Goal: Check status: Check status

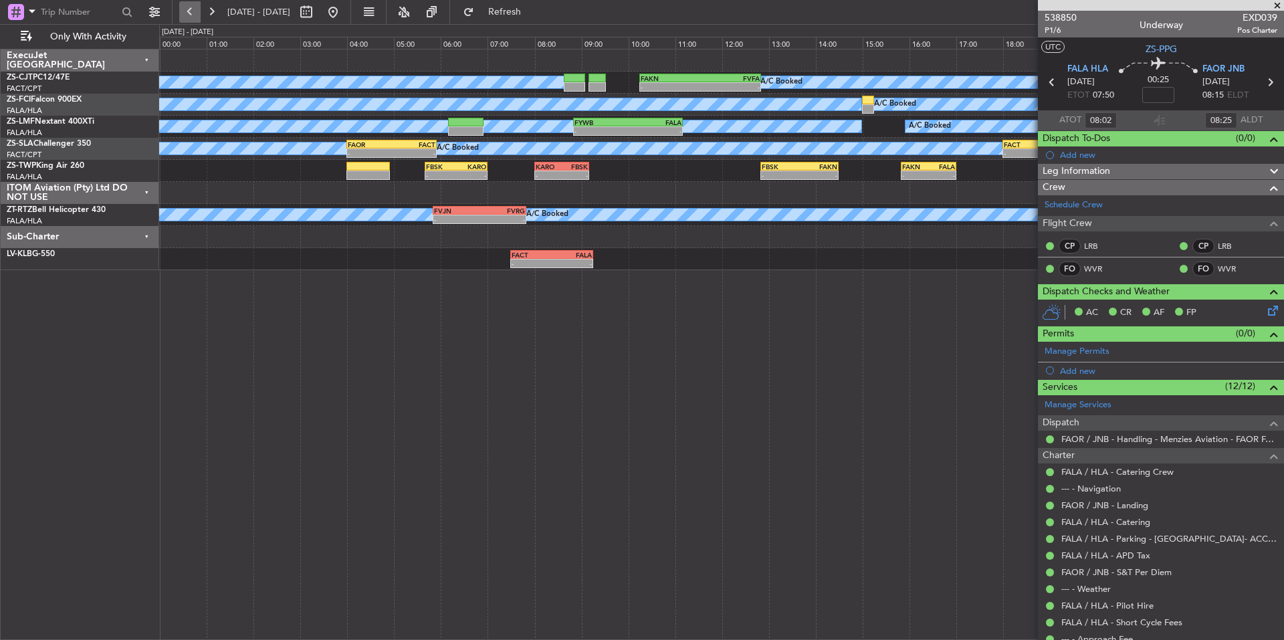
click at [183, 13] on button at bounding box center [189, 11] width 21 height 21
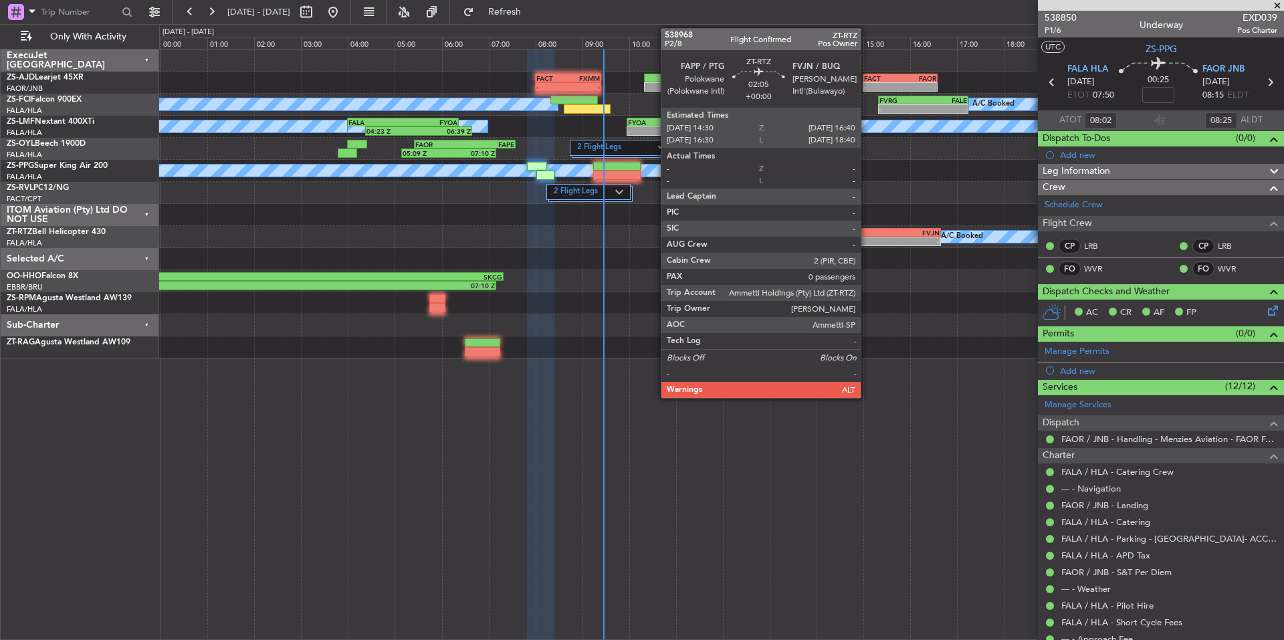
click at [867, 236] on div "FAPP 14:30 Z FVJN 16:40 Z" at bounding box center [890, 232] width 102 height 9
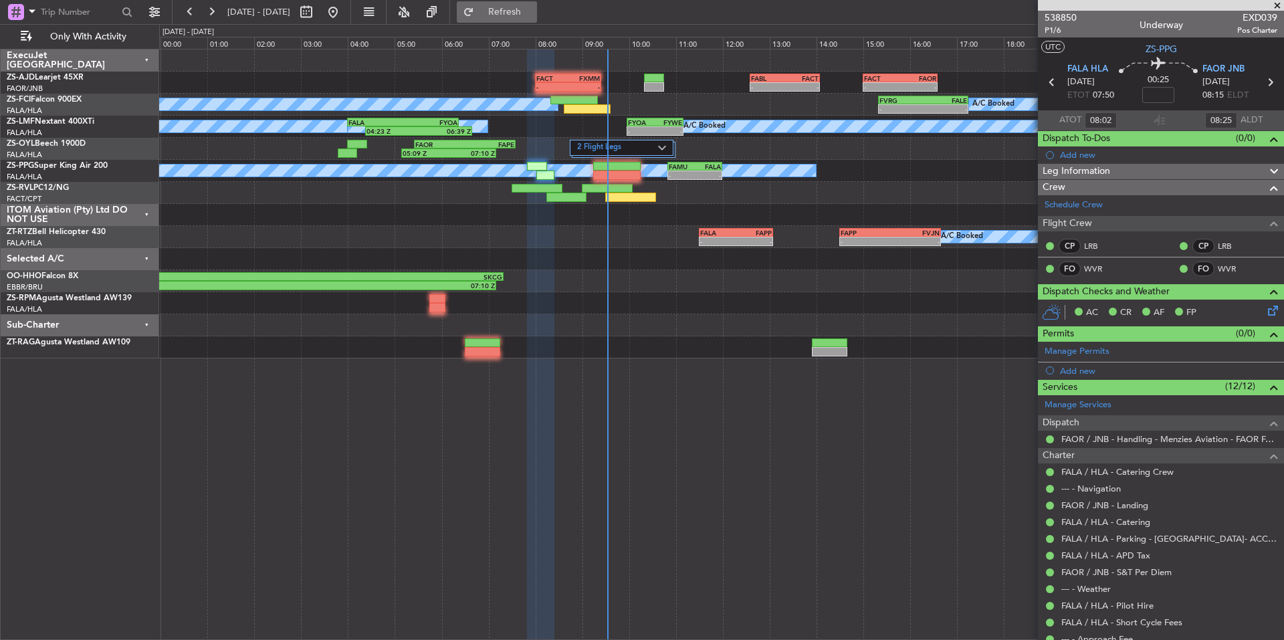
click at [533, 9] on span "Refresh" at bounding box center [505, 11] width 56 height 9
click at [528, 10] on span "Refresh" at bounding box center [505, 11] width 56 height 9
click at [1274, 9] on div at bounding box center [1161, 5] width 246 height 11
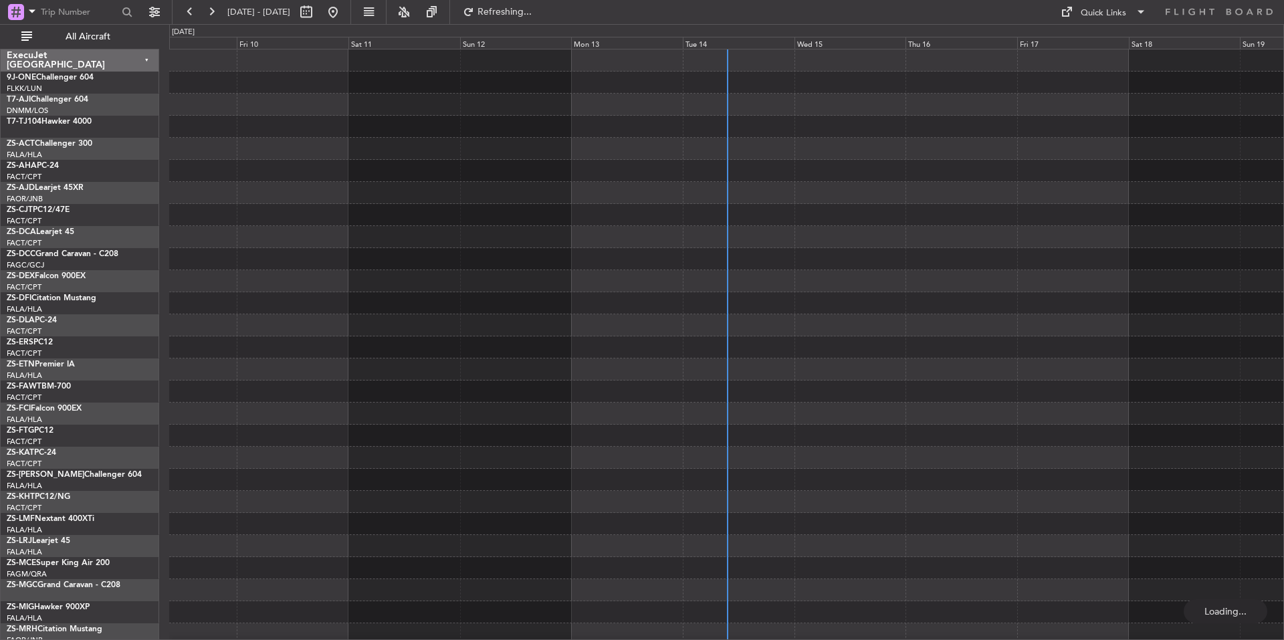
click at [728, 40] on div "Tue 14" at bounding box center [739, 43] width 112 height 12
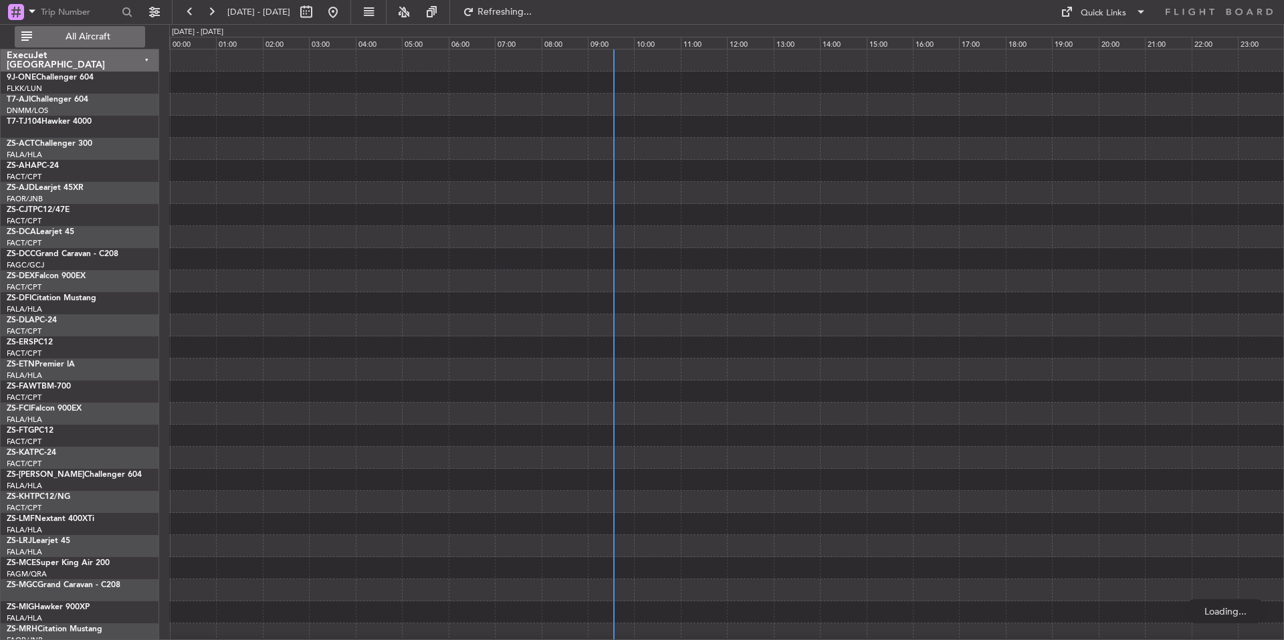
click at [136, 33] on span "All Aircraft" at bounding box center [88, 36] width 106 height 9
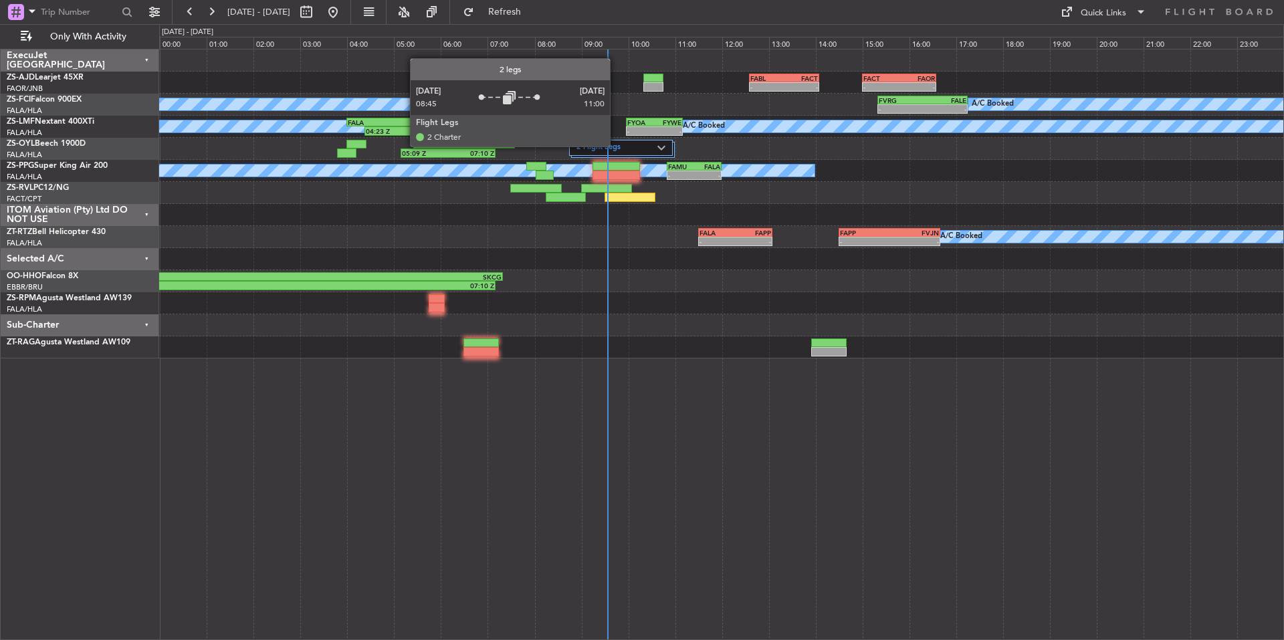
click at [616, 146] on label "2 Flight Legs" at bounding box center [617, 147] width 81 height 11
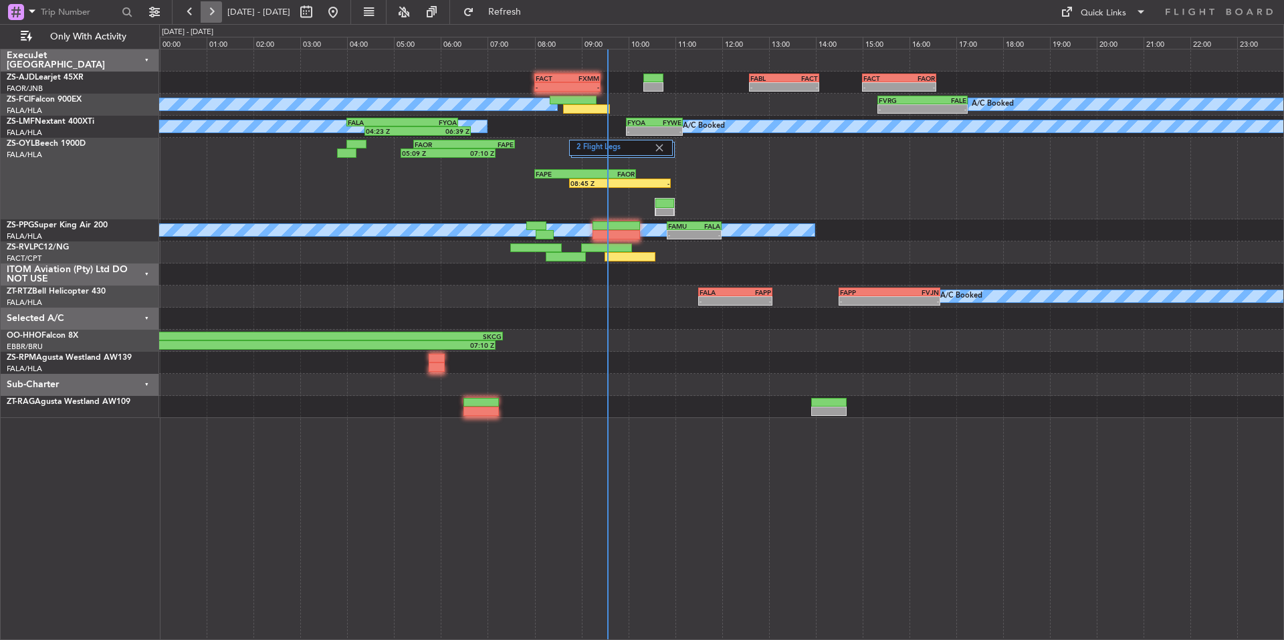
click at [216, 11] on button at bounding box center [211, 11] width 21 height 21
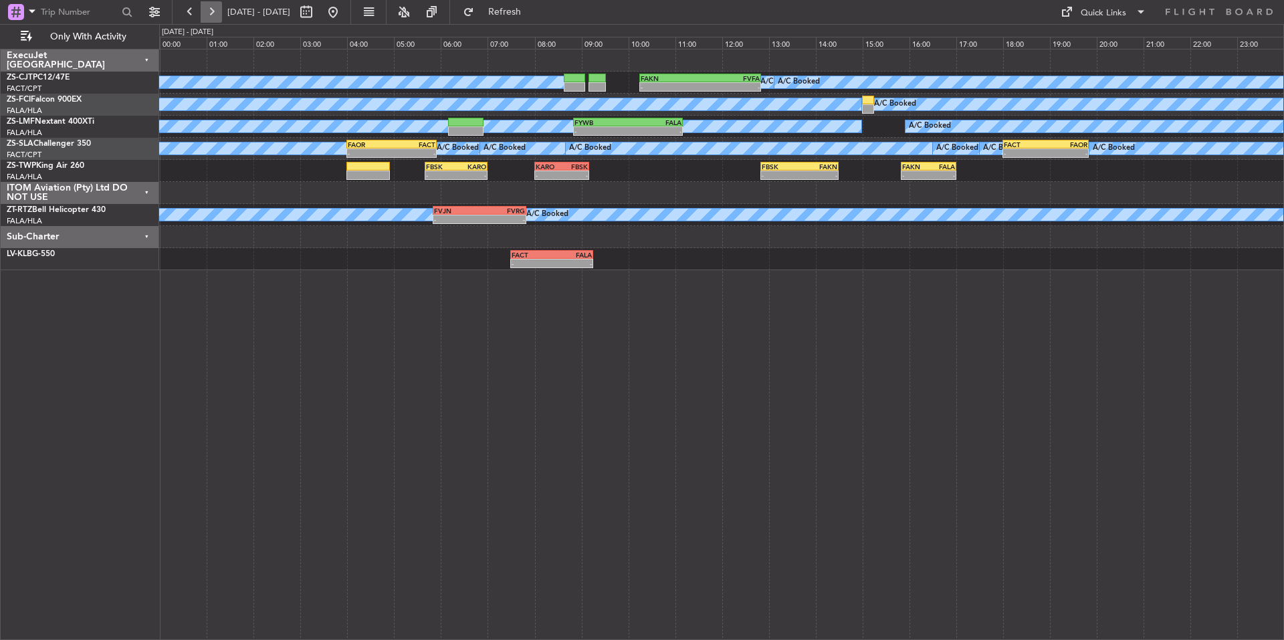
click at [219, 11] on button at bounding box center [211, 11] width 21 height 21
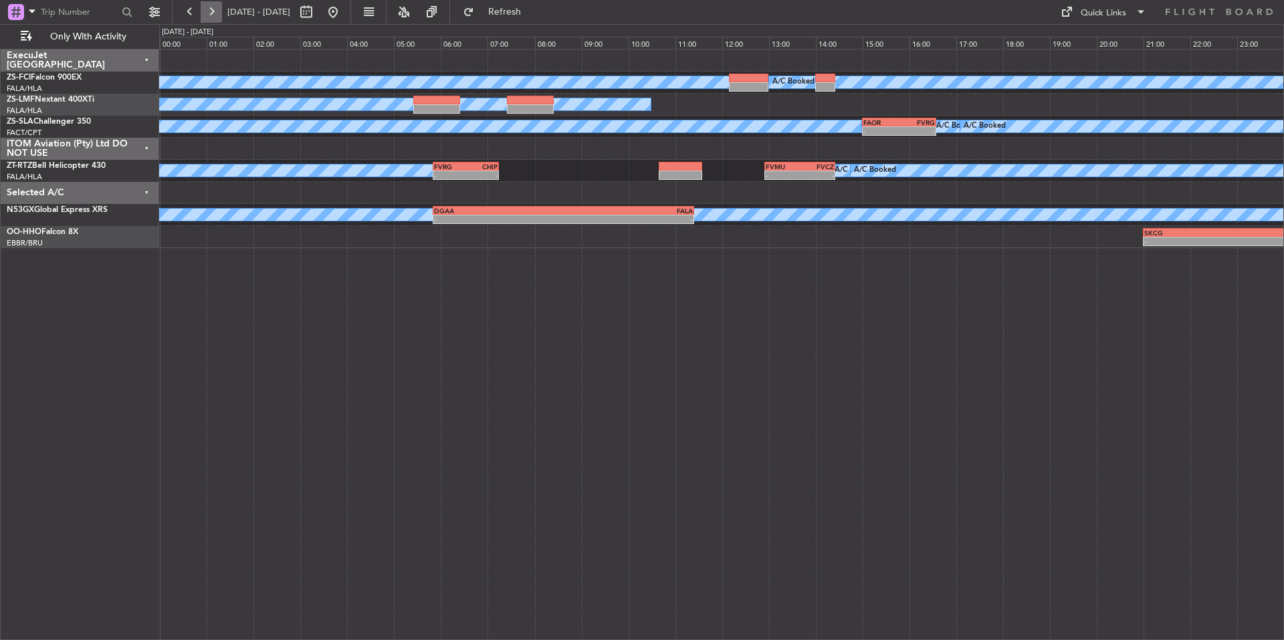
click at [221, 8] on button at bounding box center [211, 11] width 21 height 21
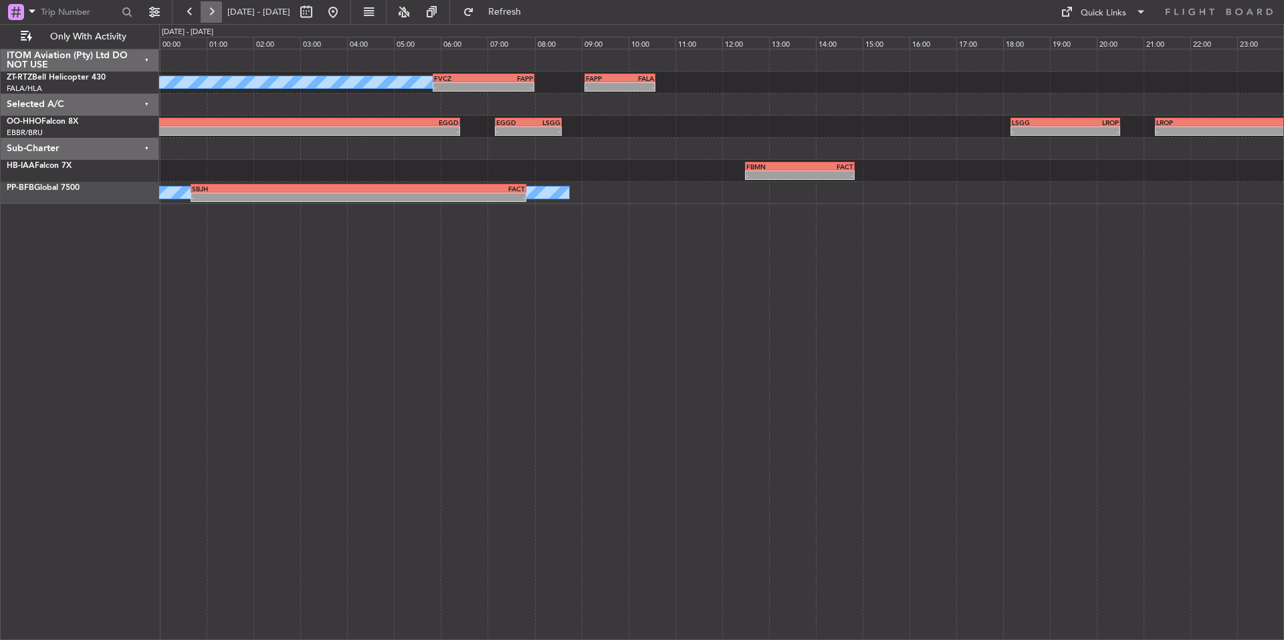
click at [221, 13] on button at bounding box center [211, 11] width 21 height 21
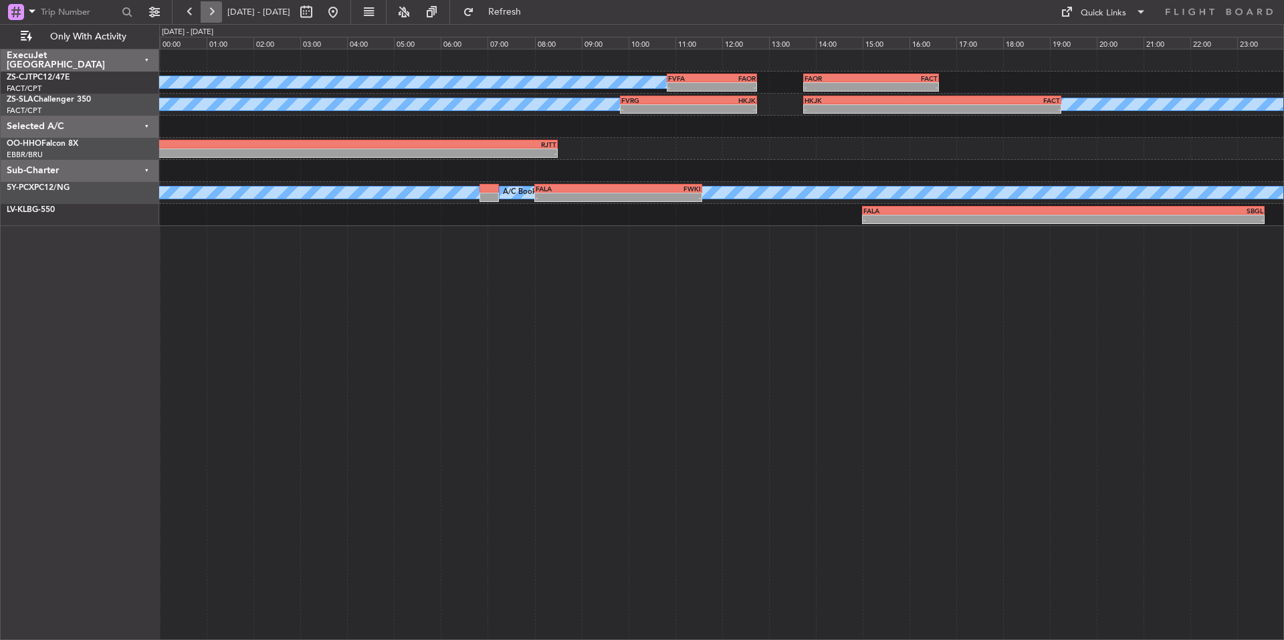
click at [216, 19] on button at bounding box center [211, 11] width 21 height 21
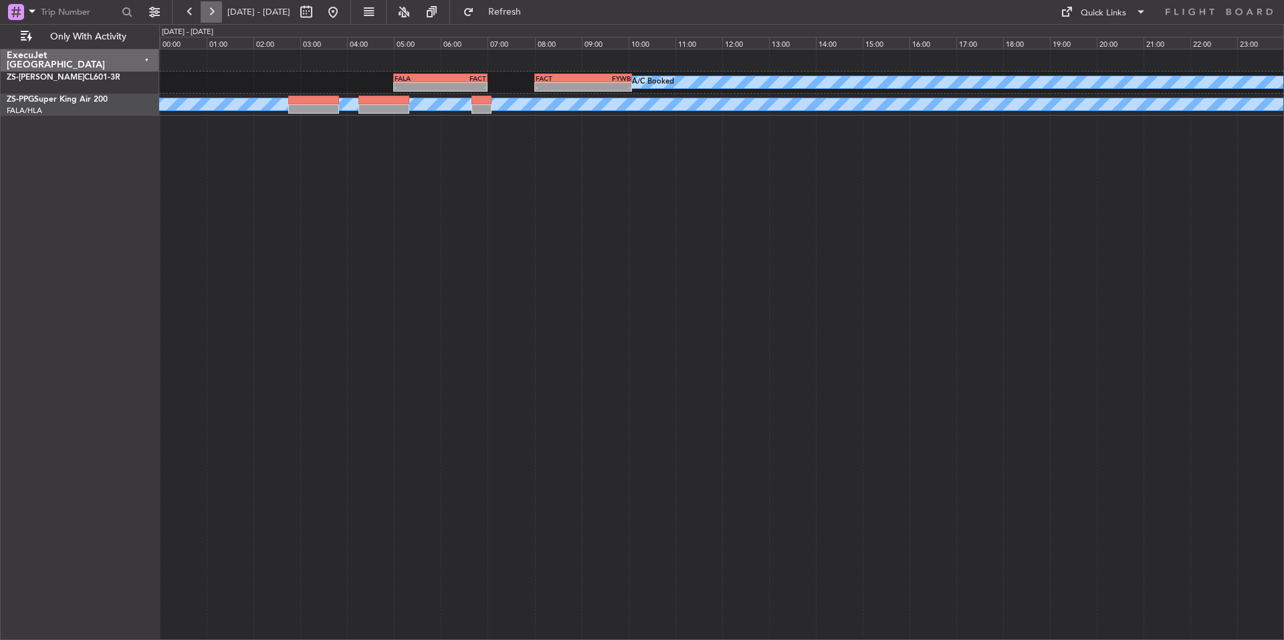
click at [219, 13] on button at bounding box center [211, 11] width 21 height 21
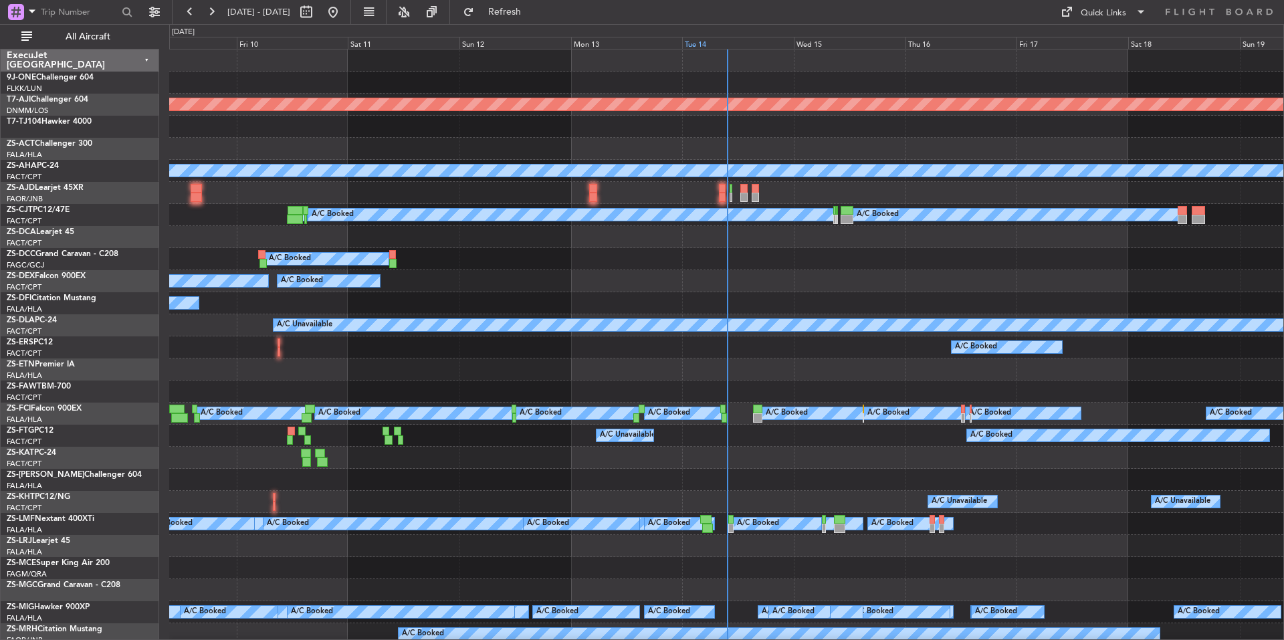
click at [740, 39] on div "Tue 14" at bounding box center [738, 43] width 112 height 12
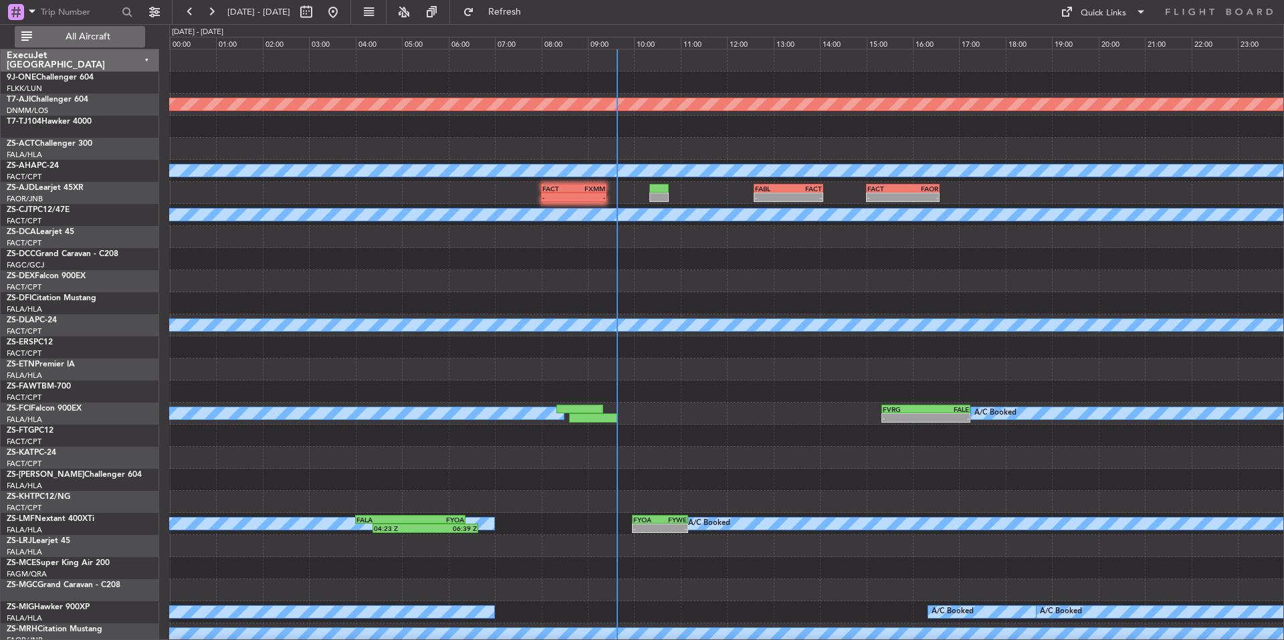
click at [126, 33] on span "All Aircraft" at bounding box center [88, 36] width 106 height 9
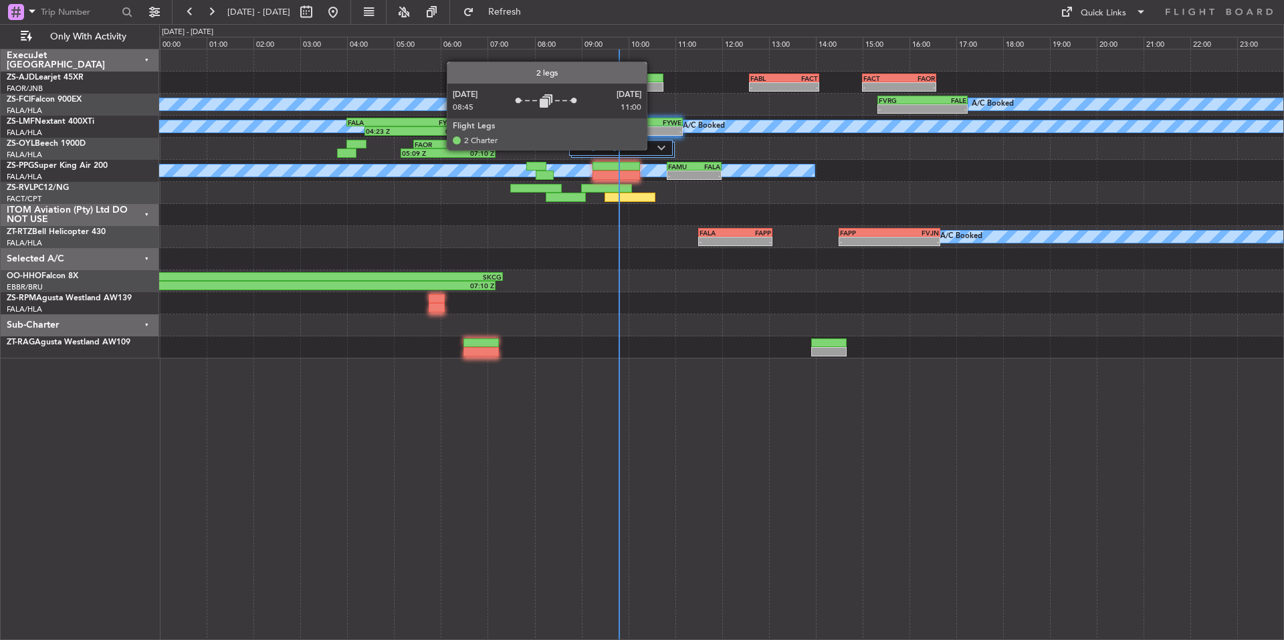
click at [653, 149] on label "2 Flight Legs" at bounding box center [617, 147] width 81 height 11
